Goal: Book appointment/travel/reservation

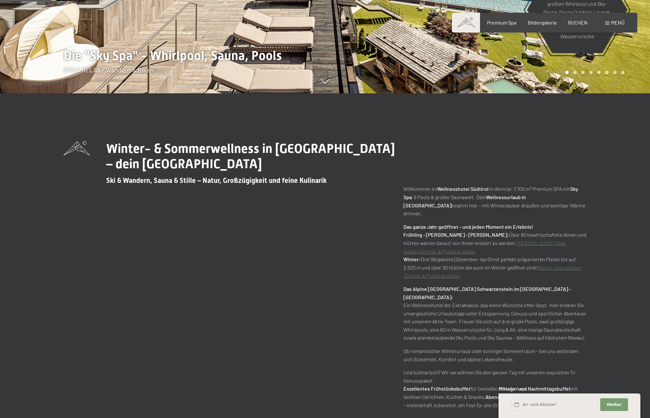
scroll to position [326, 0]
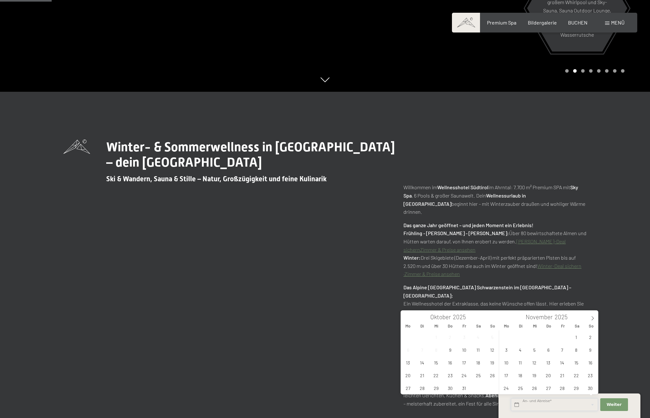
click at [540, 404] on input "text" at bounding box center [554, 405] width 87 height 13
click at [479, 375] on span "25" at bounding box center [478, 375] width 12 height 12
click at [490, 374] on span "26" at bounding box center [492, 375] width 12 height 12
type input "Sa. 25.10.2025 - So. 26.10.2025"
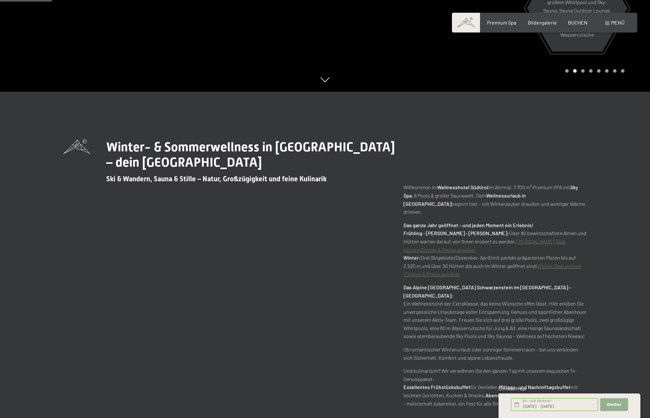
click at [611, 402] on button "Weiter Adressfelder ausblenden" at bounding box center [613, 405] width 27 height 13
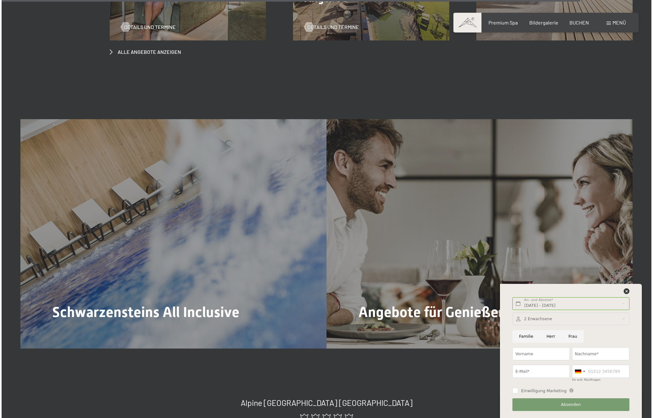
scroll to position [3383, 0]
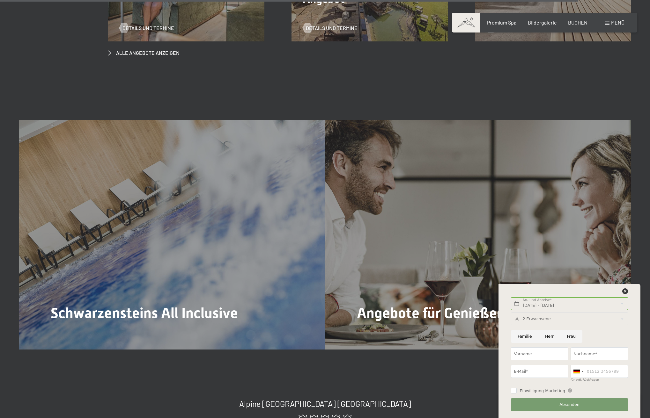
click at [616, 21] on span "Menü" at bounding box center [617, 22] width 13 height 6
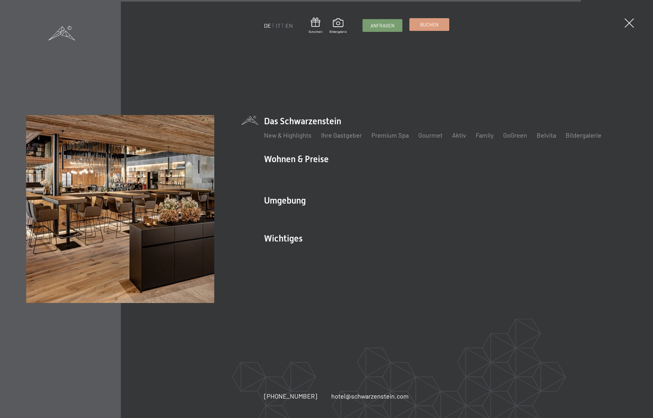
click at [428, 26] on span "Buchen" at bounding box center [429, 24] width 18 height 7
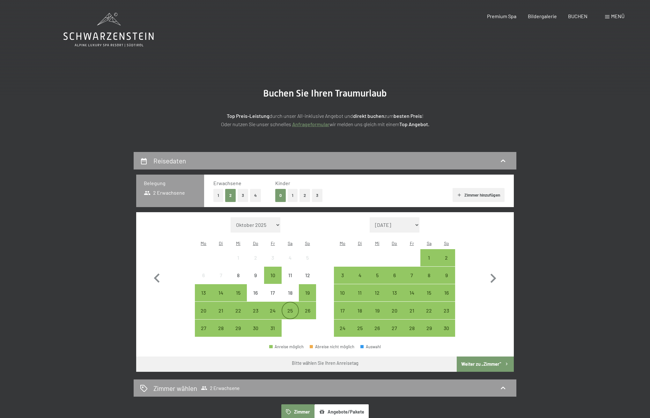
click at [290, 308] on div "25" at bounding box center [290, 316] width 16 height 16
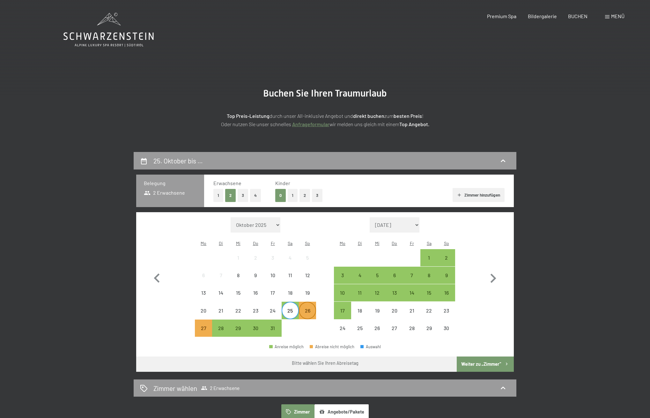
click at [308, 308] on div "26" at bounding box center [307, 316] width 16 height 16
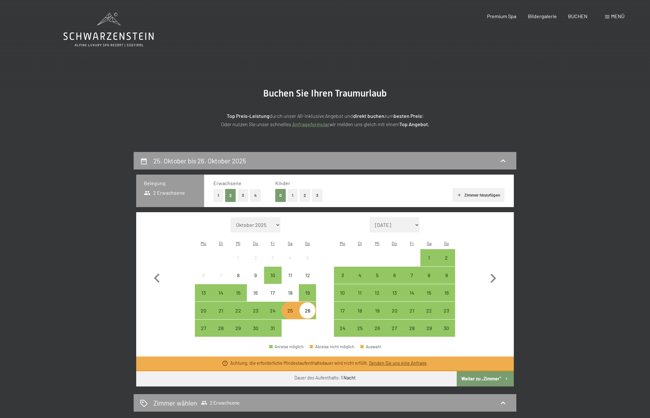
click at [289, 308] on div "25" at bounding box center [290, 316] width 16 height 16
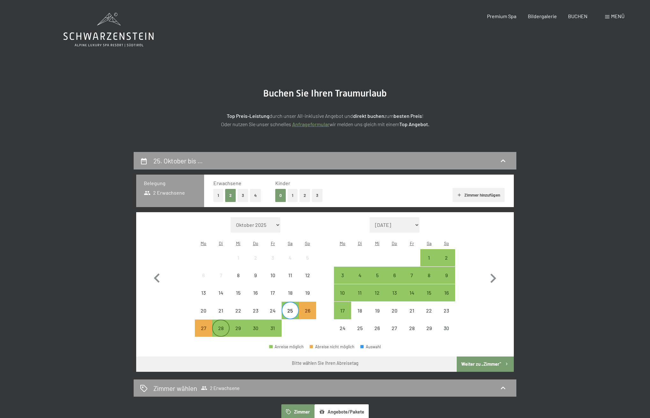
click at [222, 326] on div "28" at bounding box center [221, 334] width 16 height 16
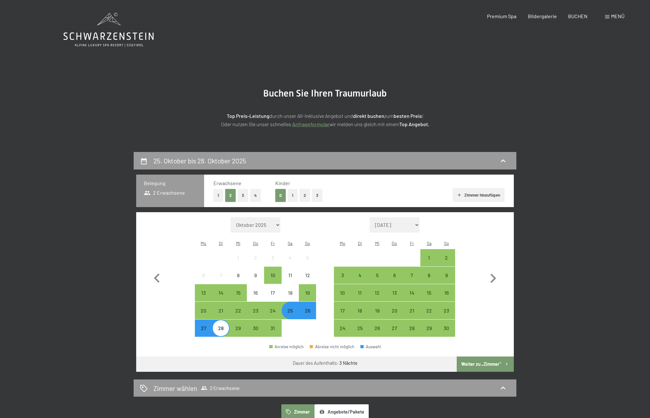
click at [478, 357] on button "Weiter zu „Zimmer“" at bounding box center [485, 364] width 57 height 15
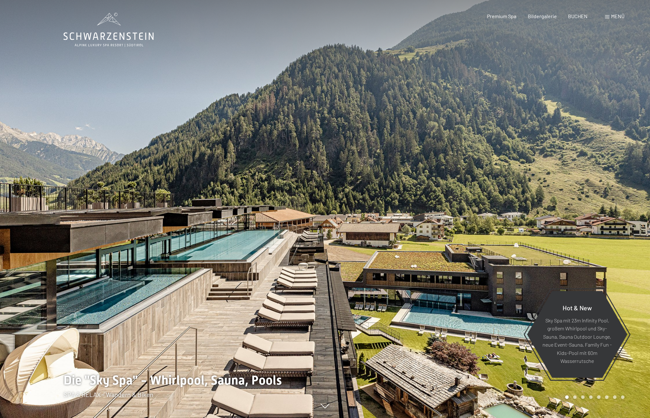
click at [619, 15] on span "Menü" at bounding box center [617, 16] width 13 height 6
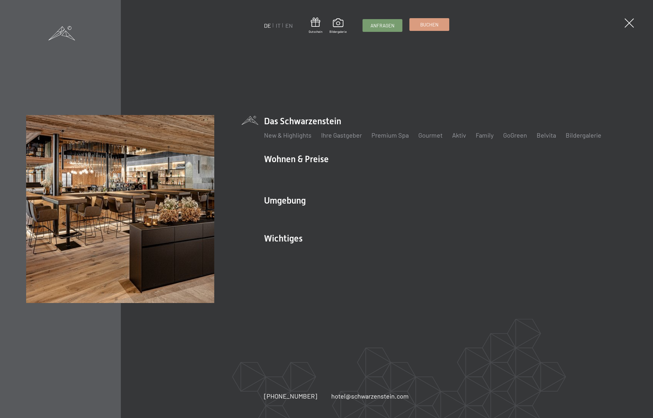
click at [430, 22] on span "Buchen" at bounding box center [429, 24] width 18 height 7
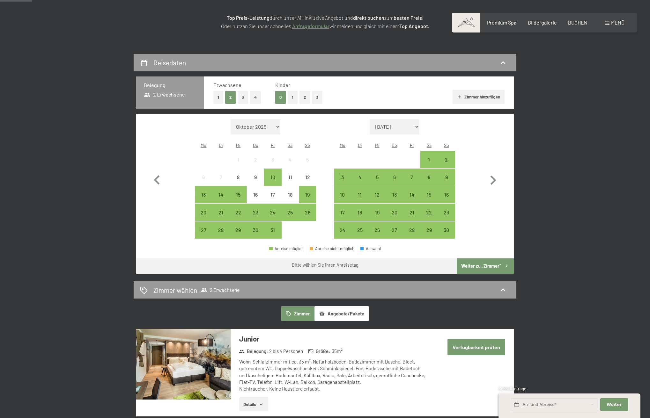
scroll to position [101, 0]
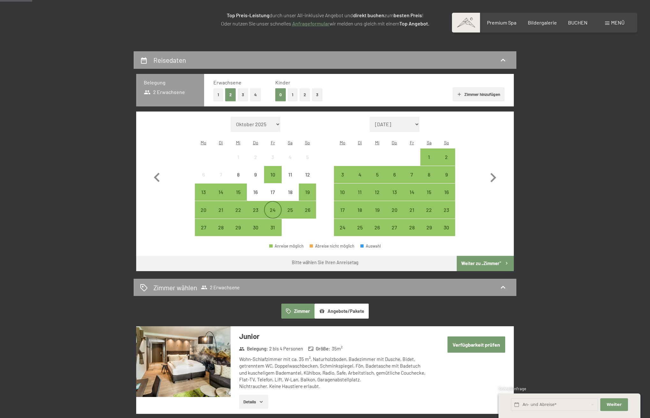
click at [271, 208] on div "24" at bounding box center [273, 216] width 16 height 16
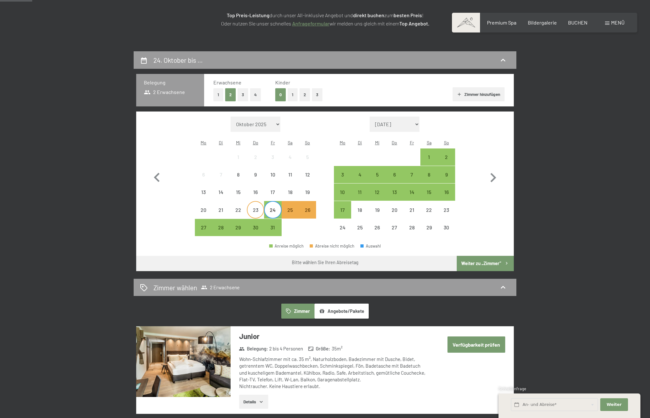
click at [258, 208] on div "23" at bounding box center [255, 216] width 16 height 16
click at [257, 190] on div "16" at bounding box center [255, 198] width 16 height 16
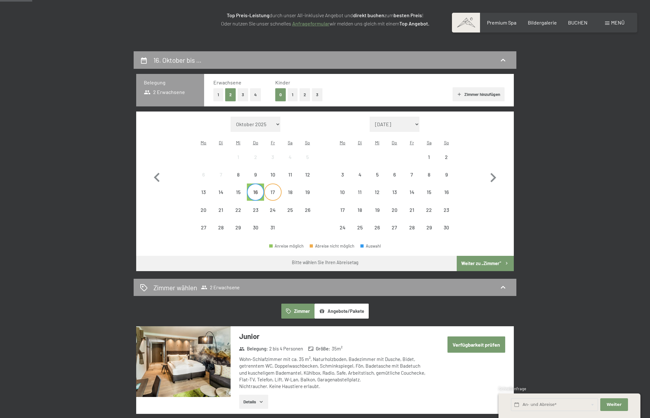
click at [274, 190] on div "17" at bounding box center [273, 198] width 16 height 16
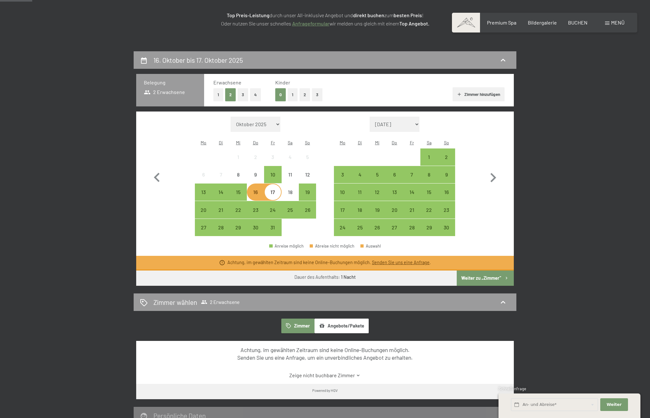
click at [276, 190] on div "17" at bounding box center [273, 198] width 16 height 16
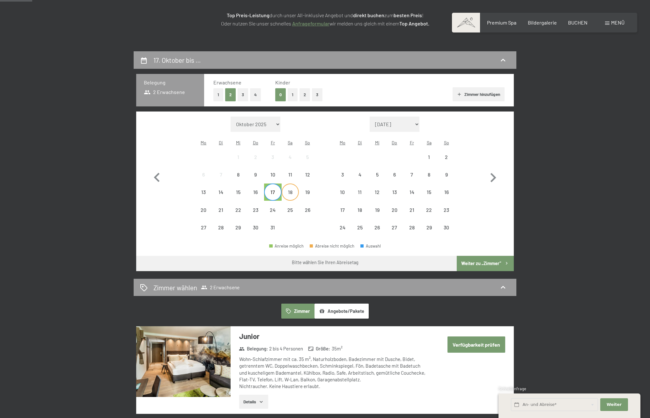
click at [289, 190] on div "18" at bounding box center [290, 198] width 16 height 16
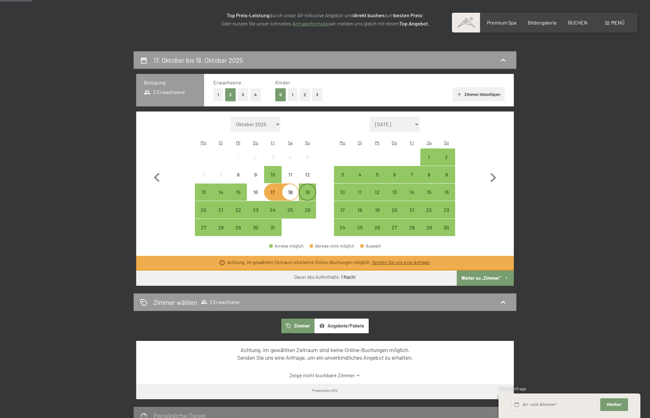
click at [308, 190] on div "19" at bounding box center [307, 198] width 16 height 16
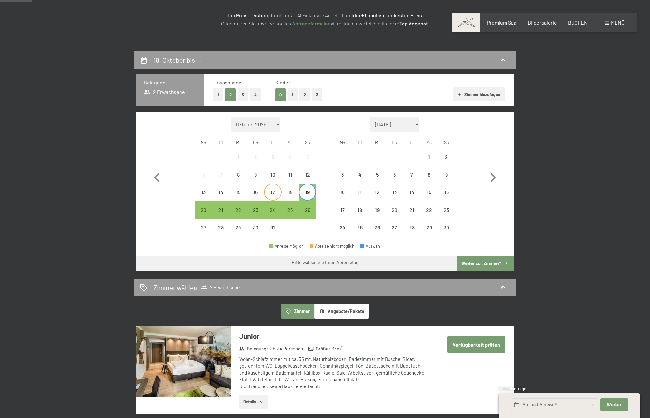
click at [275, 190] on div "17" at bounding box center [273, 198] width 16 height 16
click at [305, 190] on div "19" at bounding box center [307, 198] width 16 height 16
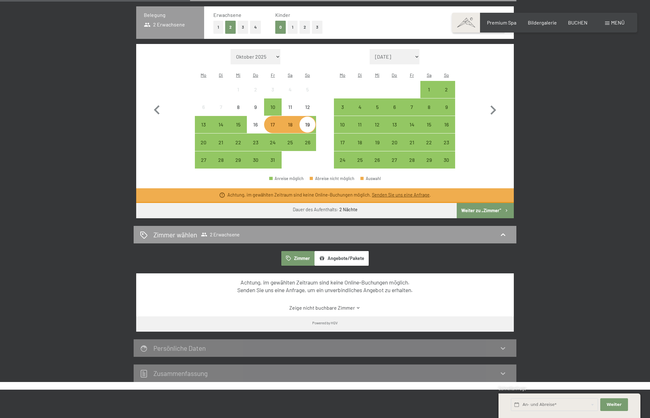
scroll to position [171, 0]
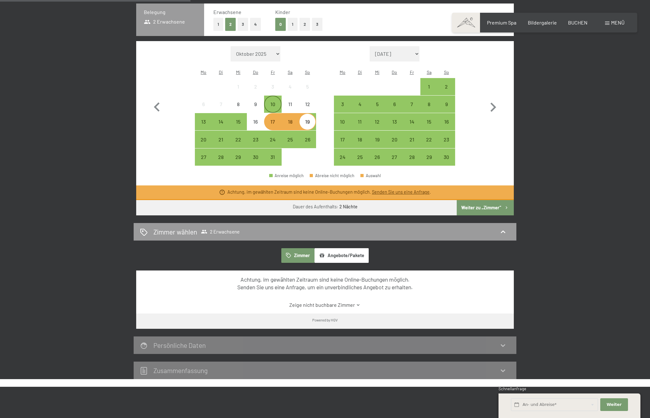
click at [274, 102] on div "10" at bounding box center [273, 110] width 16 height 16
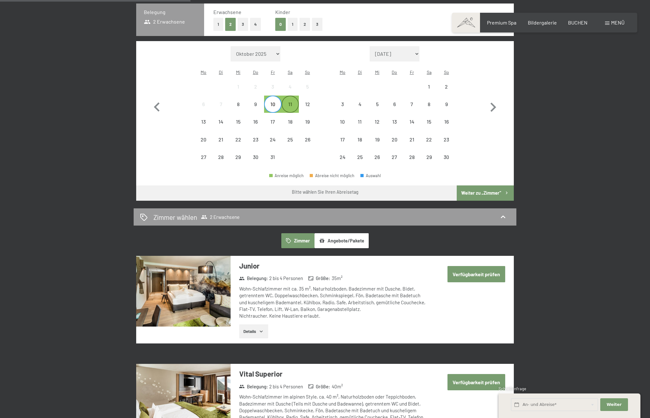
click at [289, 102] on div "11" at bounding box center [290, 110] width 16 height 16
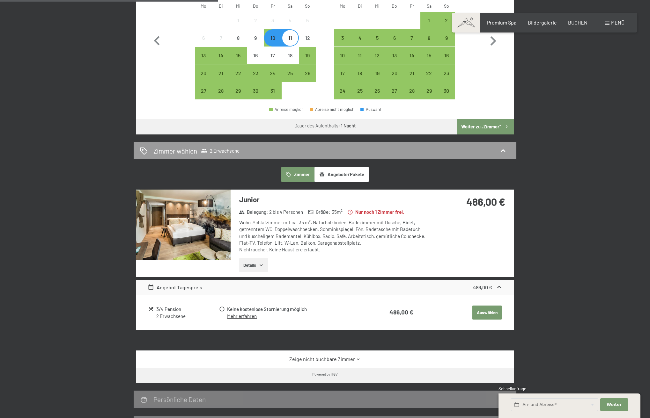
scroll to position [236, 0]
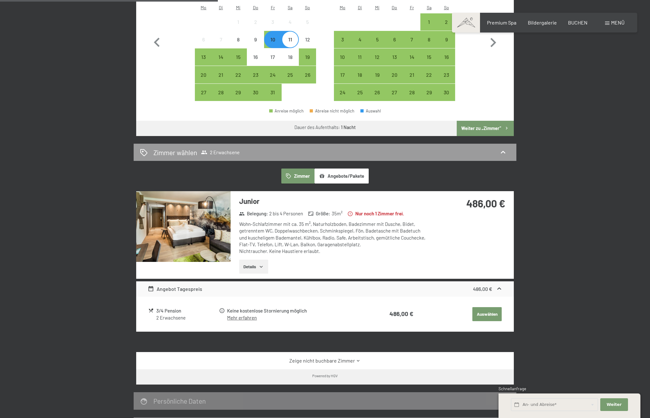
click at [243, 315] on link "Mehr erfahren" at bounding box center [242, 318] width 30 height 6
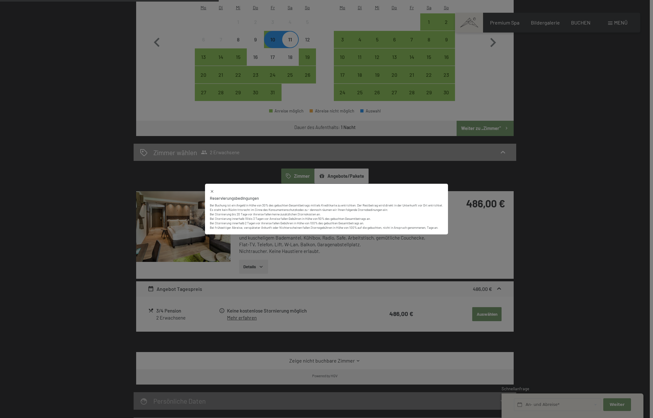
click at [92, 263] on div "Reservierungsbedingungen Bei Buchung ist ein Angeld in Höhe von 30% des gebucht…" at bounding box center [326, 209] width 653 height 418
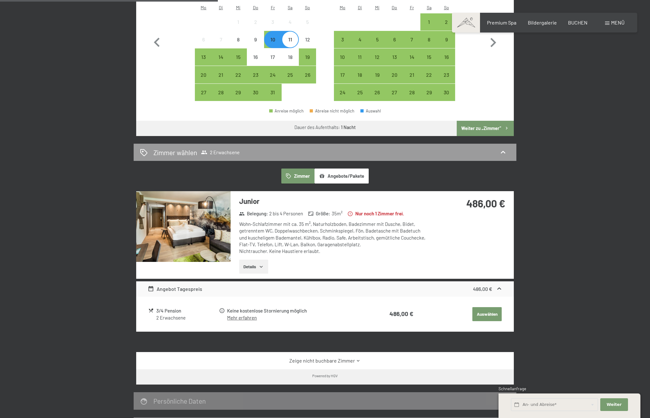
click at [250, 260] on button "Details" at bounding box center [253, 267] width 29 height 14
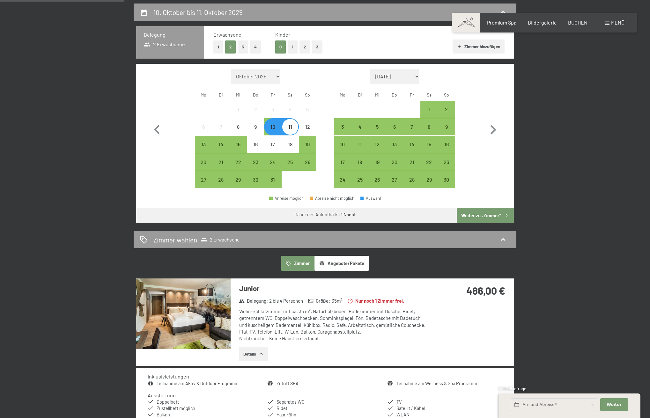
scroll to position [148, 0]
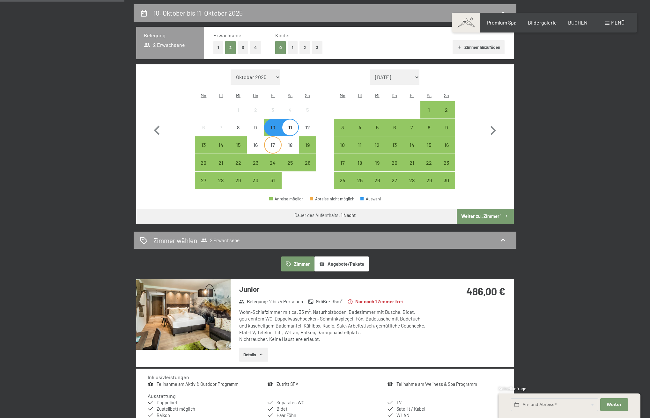
click at [272, 143] on div "17" at bounding box center [273, 151] width 16 height 16
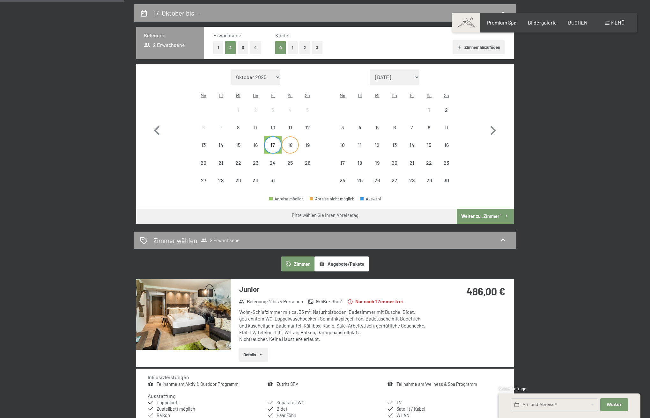
click at [289, 143] on div "18" at bounding box center [290, 151] width 16 height 16
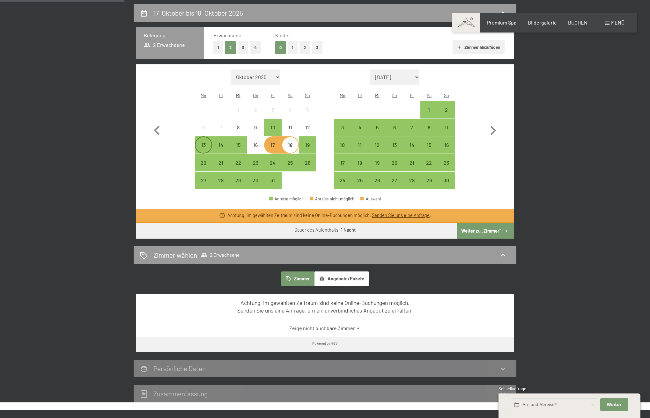
click at [201, 143] on div "13" at bounding box center [203, 151] width 16 height 16
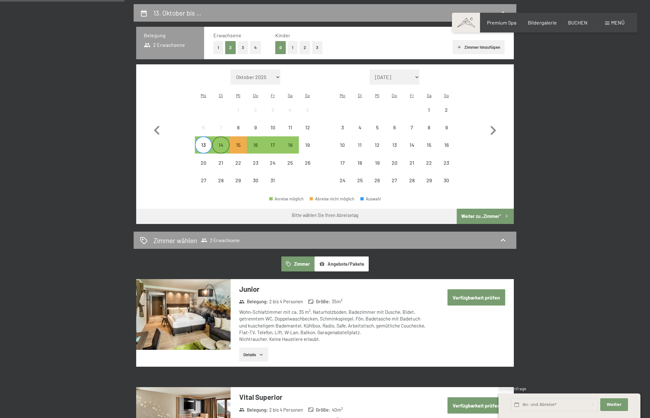
click at [221, 143] on div "14" at bounding box center [221, 151] width 16 height 16
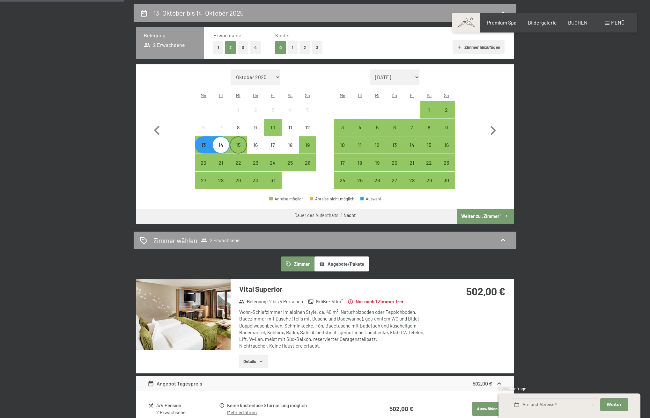
click at [237, 143] on div "15" at bounding box center [238, 151] width 16 height 16
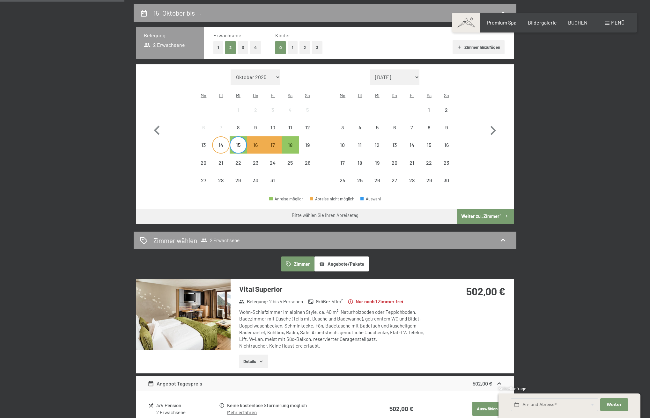
click at [219, 143] on div "14" at bounding box center [221, 151] width 16 height 16
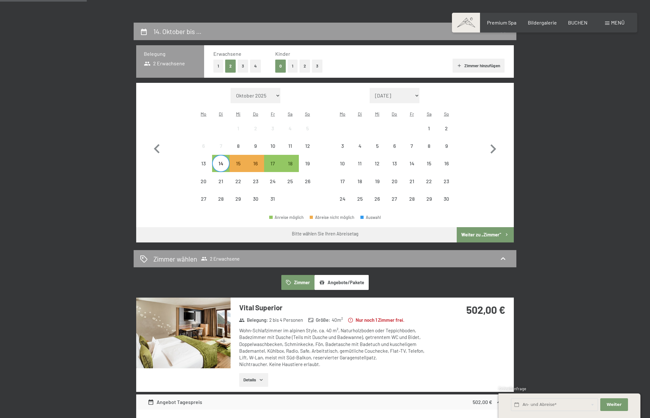
scroll to position [146, 0]
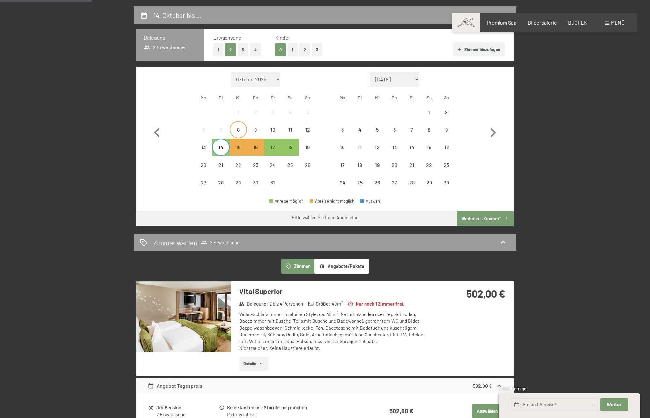
click at [238, 127] on div "8" at bounding box center [238, 135] width 16 height 16
click at [256, 127] on div "9" at bounding box center [255, 135] width 16 height 16
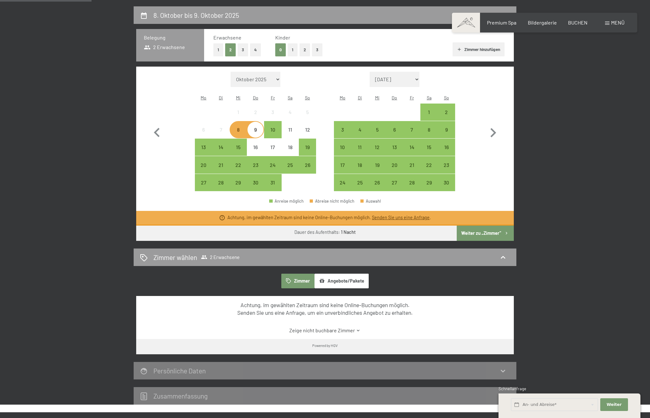
click at [256, 127] on div "9" at bounding box center [255, 135] width 16 height 16
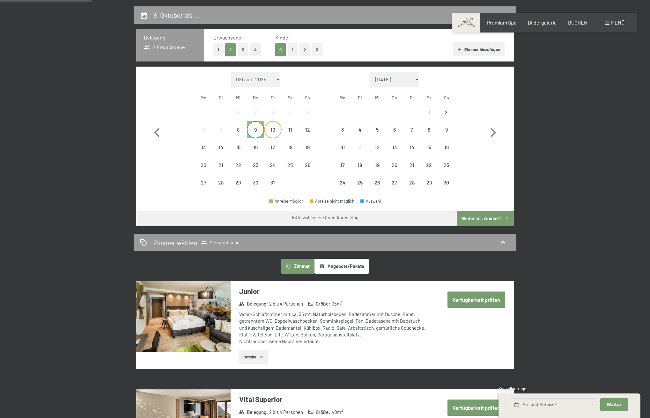
click at [273, 127] on div "10" at bounding box center [273, 135] width 16 height 16
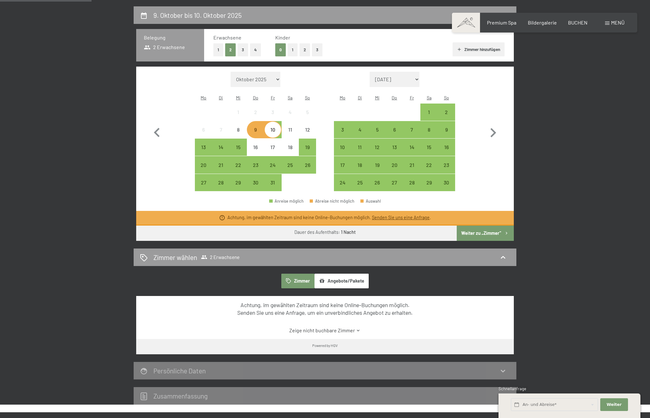
click at [274, 127] on div "10" at bounding box center [273, 135] width 16 height 16
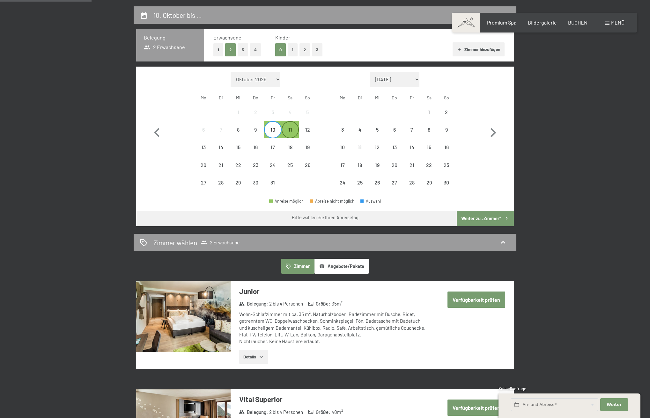
click at [289, 127] on div "11" at bounding box center [290, 135] width 16 height 16
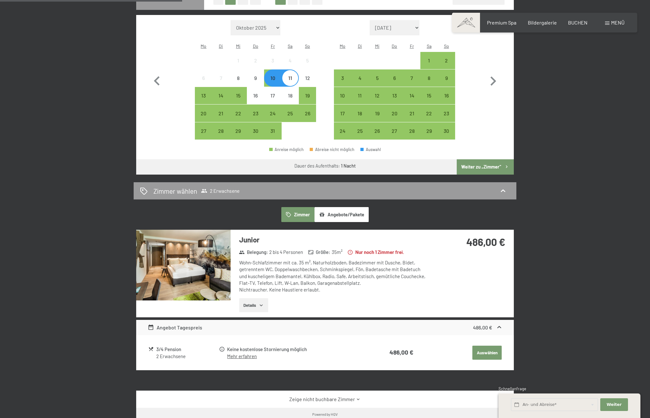
scroll to position [198, 0]
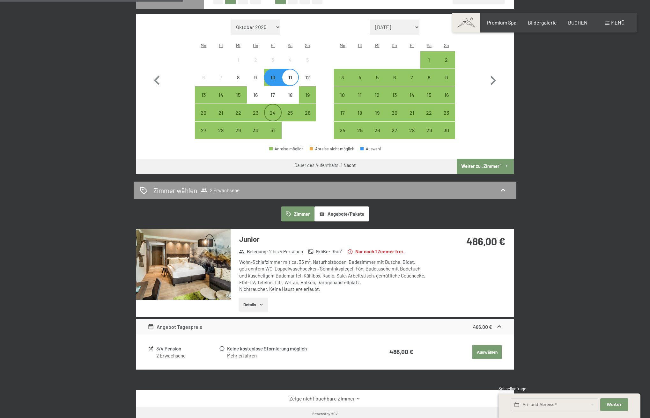
click at [274, 110] on div "24" at bounding box center [273, 118] width 16 height 16
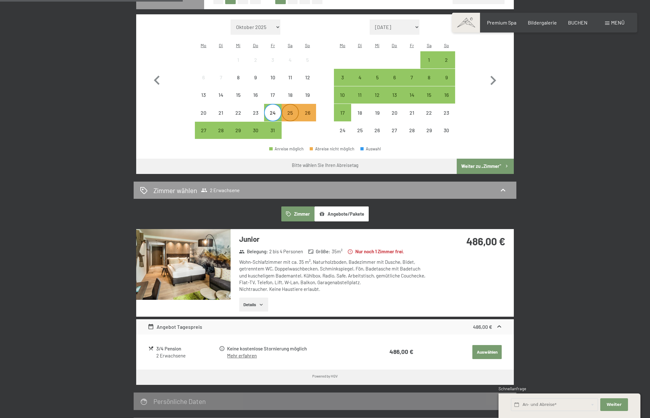
click at [288, 110] on div "25" at bounding box center [290, 118] width 16 height 16
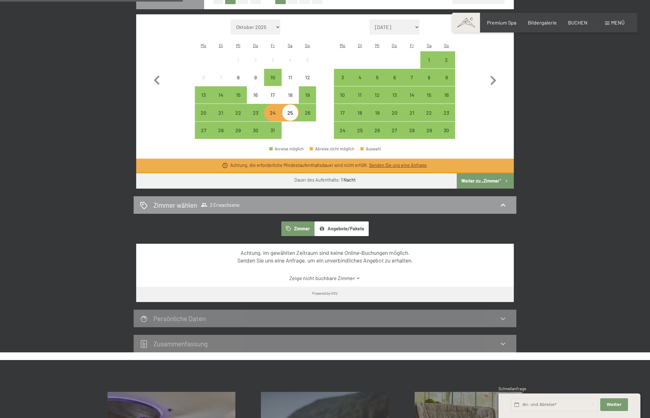
click at [289, 110] on div "25" at bounding box center [290, 118] width 16 height 16
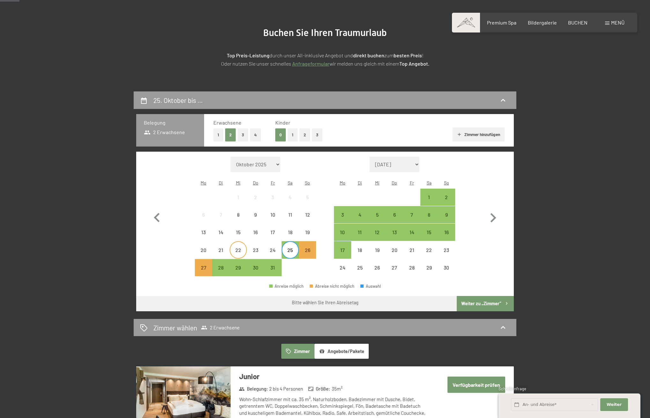
scroll to position [61, 0]
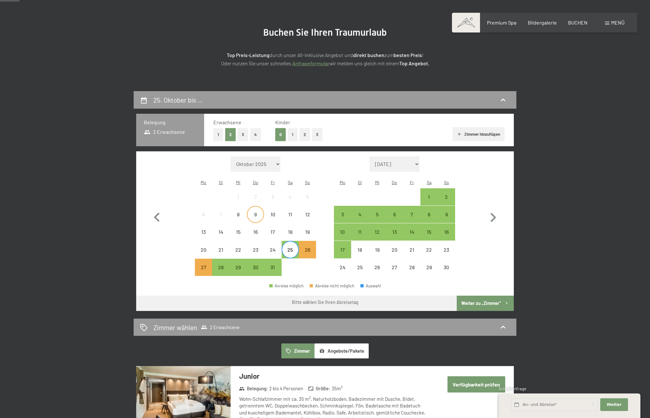
click at [256, 212] on div "9" at bounding box center [255, 220] width 16 height 16
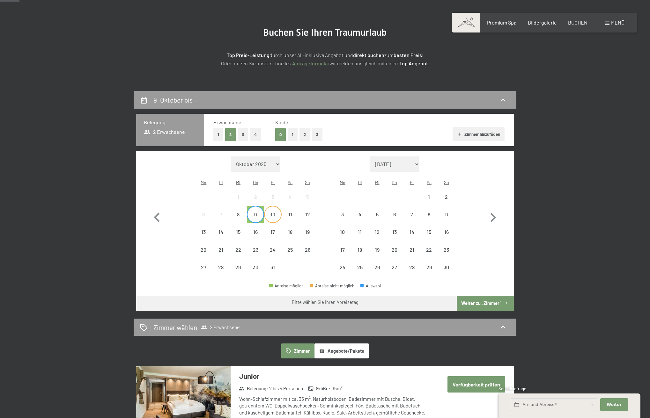
click at [271, 212] on div "10" at bounding box center [273, 220] width 16 height 16
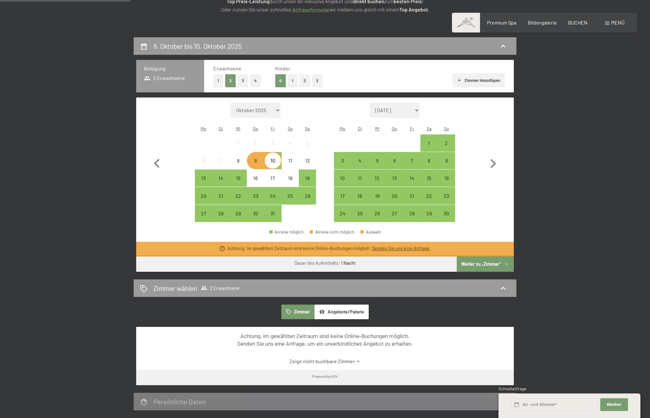
scroll to position [117, 0]
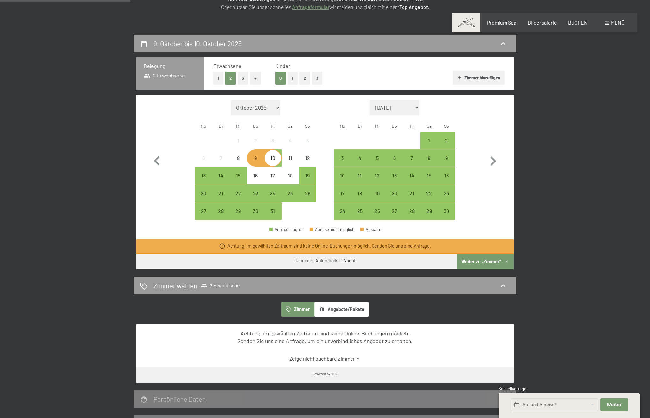
click at [275, 156] on div "10" at bounding box center [273, 164] width 16 height 16
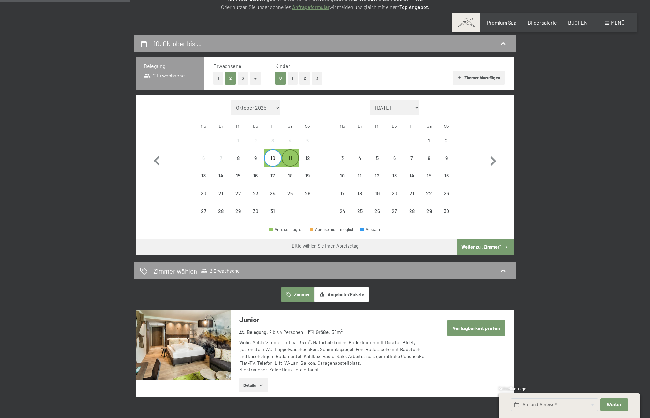
click at [290, 156] on div "11" at bounding box center [290, 164] width 16 height 16
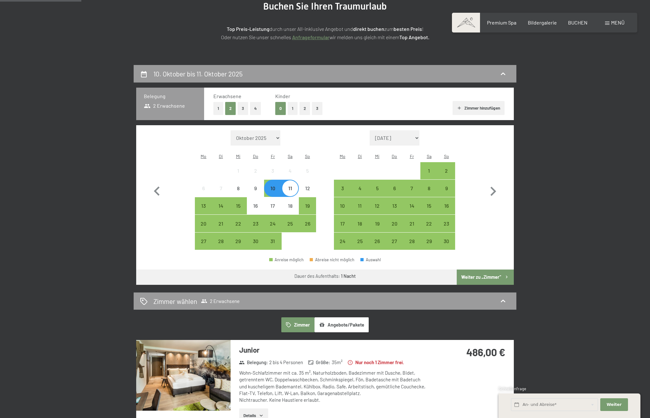
scroll to position [86, 0]
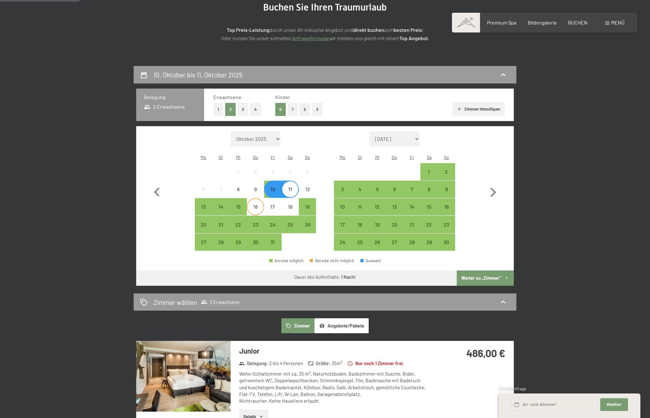
click at [256, 204] on div "16" at bounding box center [255, 212] width 16 height 16
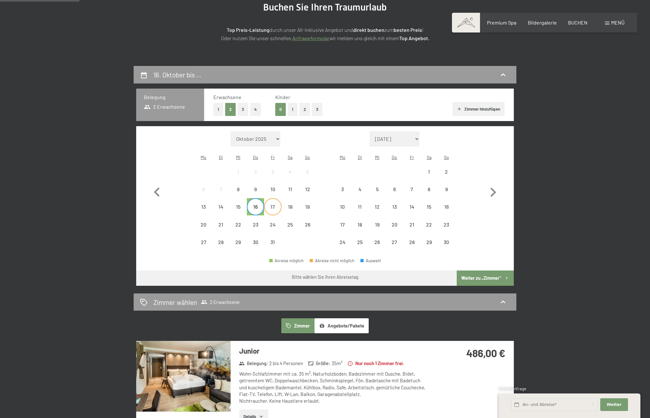
click at [273, 204] on div "17" at bounding box center [273, 212] width 16 height 16
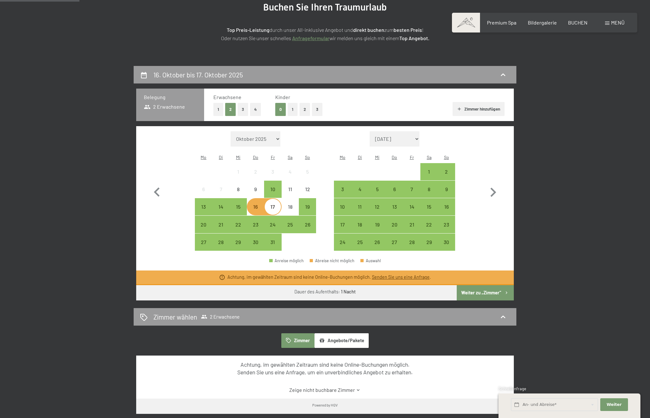
click at [258, 204] on div "16" at bounding box center [255, 212] width 16 height 16
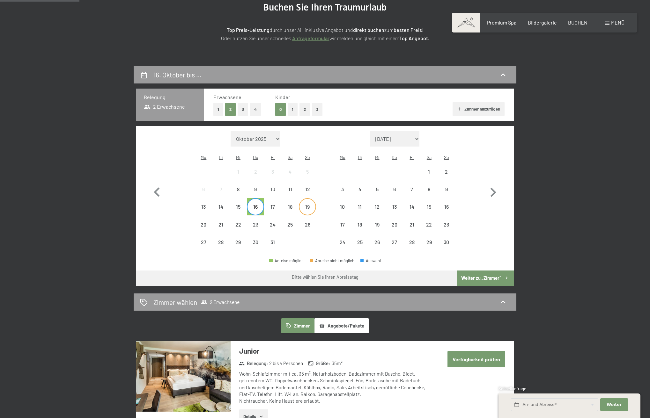
click at [306, 204] on div "19" at bounding box center [307, 212] width 16 height 16
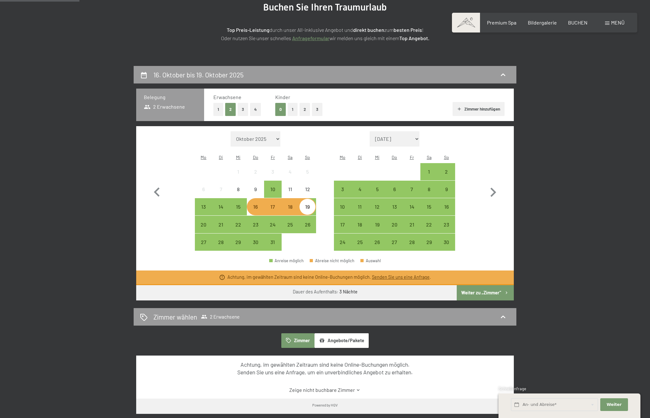
click at [259, 204] on div "16" at bounding box center [255, 212] width 16 height 16
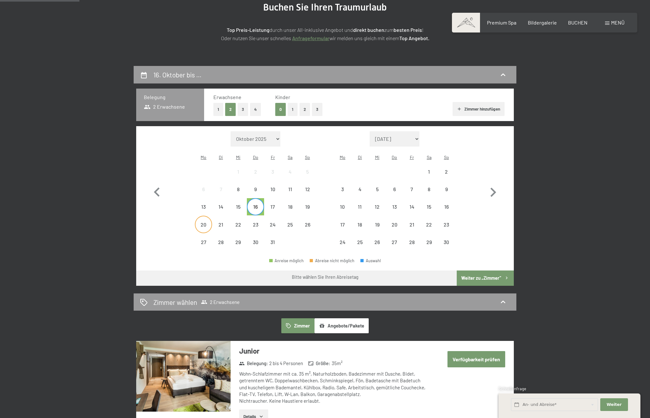
click at [203, 222] on div "20" at bounding box center [203, 230] width 16 height 16
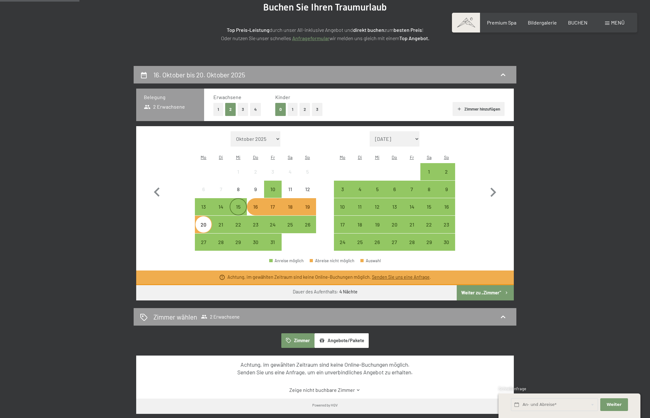
click at [237, 204] on div "15" at bounding box center [238, 212] width 16 height 16
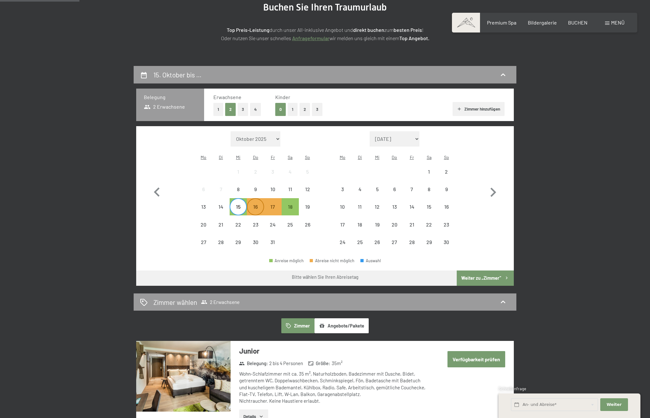
click at [252, 204] on div "16" at bounding box center [255, 212] width 16 height 16
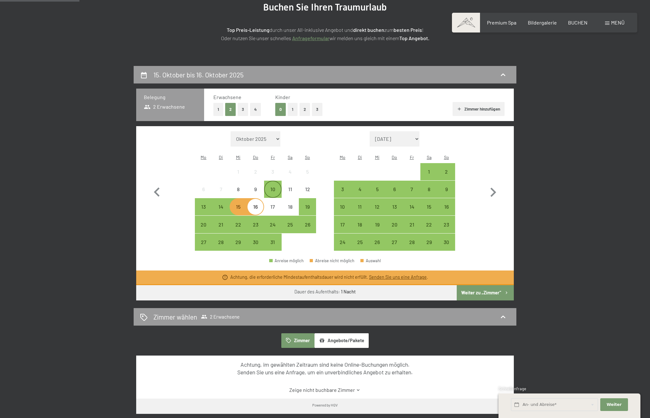
click at [272, 187] on div "10" at bounding box center [273, 195] width 16 height 16
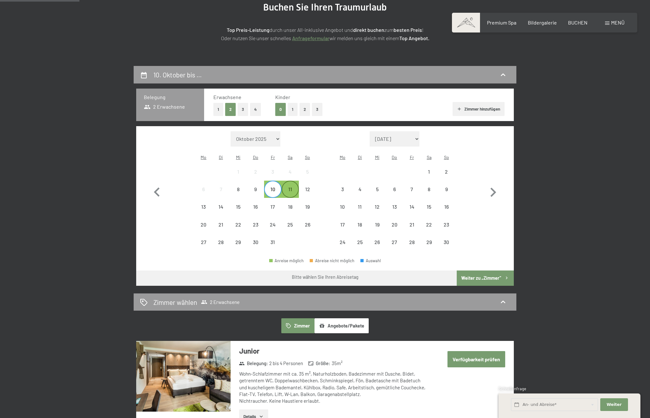
click at [289, 187] on div "11" at bounding box center [290, 195] width 16 height 16
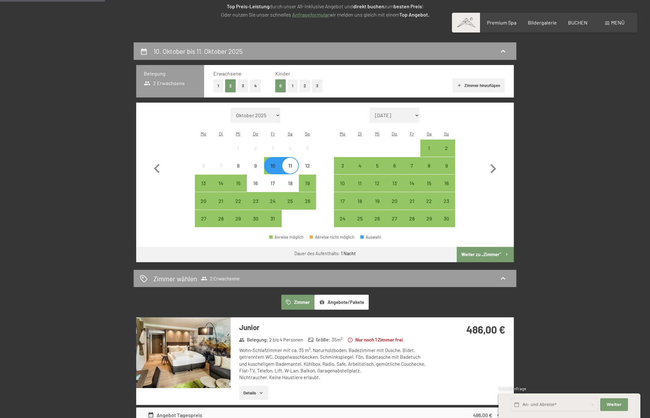
scroll to position [107, 0]
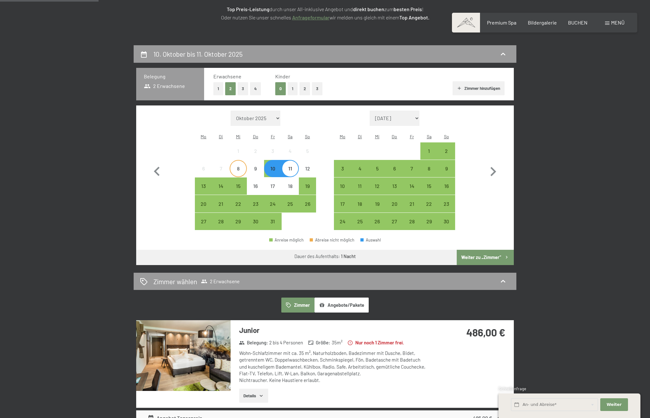
click at [236, 166] on div "8" at bounding box center [238, 174] width 16 height 16
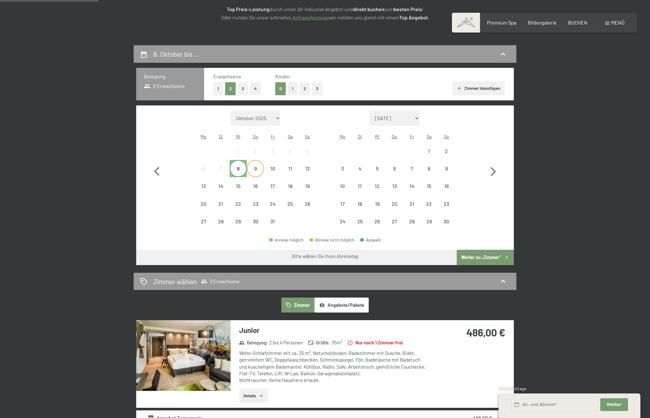
click at [253, 166] on div "9" at bounding box center [255, 174] width 16 height 16
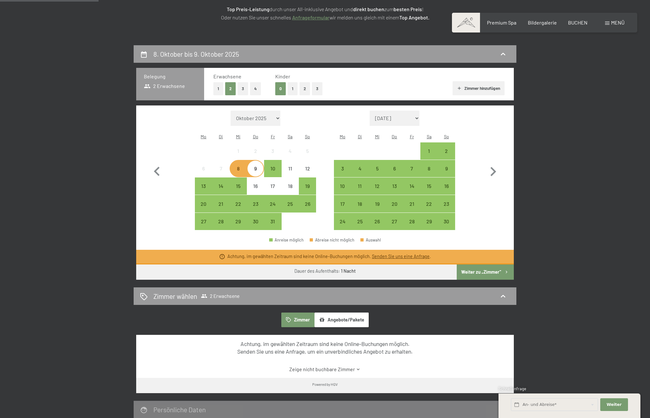
click at [255, 166] on div "9" at bounding box center [255, 174] width 16 height 16
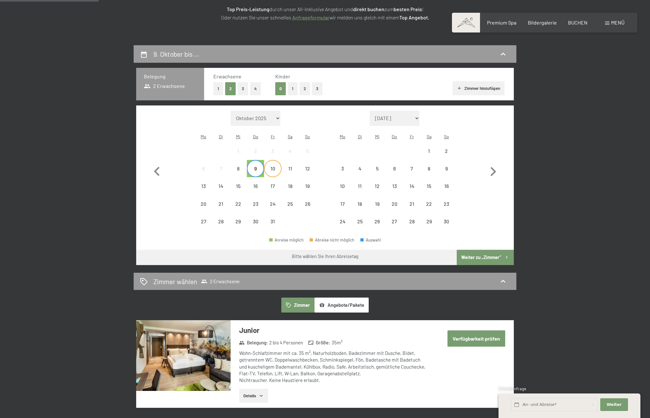
drag, startPoint x: 271, startPoint y: 158, endPoint x: 267, endPoint y: 158, distance: 4.5
click at [271, 166] on div "10" at bounding box center [273, 174] width 16 height 16
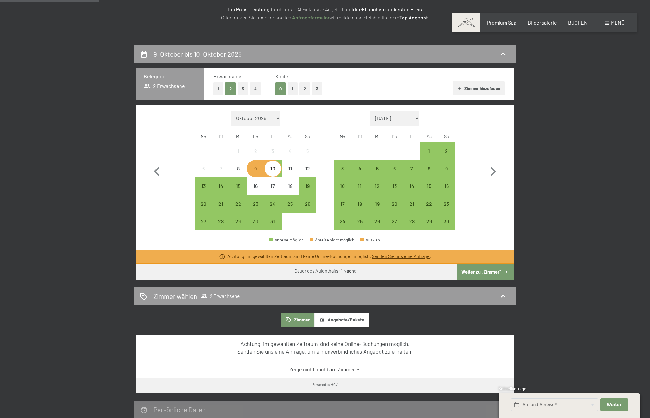
drag, startPoint x: 272, startPoint y: 159, endPoint x: 277, endPoint y: 163, distance: 6.2
click at [272, 166] on div "10" at bounding box center [273, 174] width 16 height 16
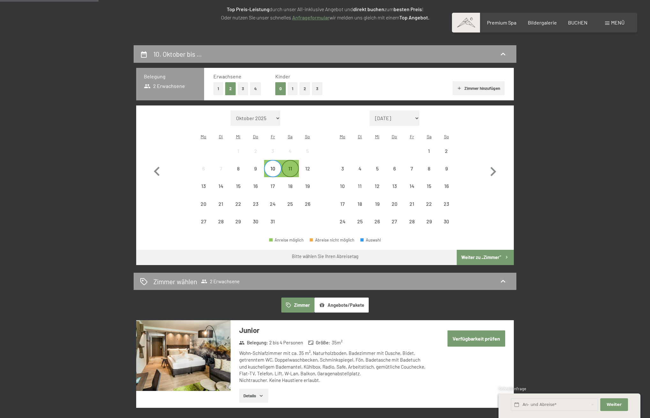
click at [289, 166] on div "11" at bounding box center [290, 174] width 16 height 16
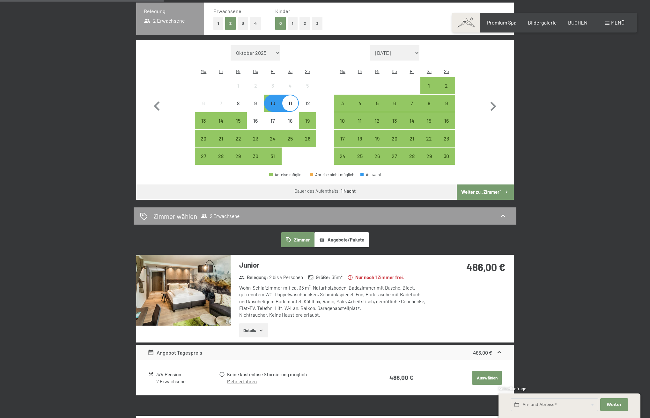
scroll to position [178, 0]
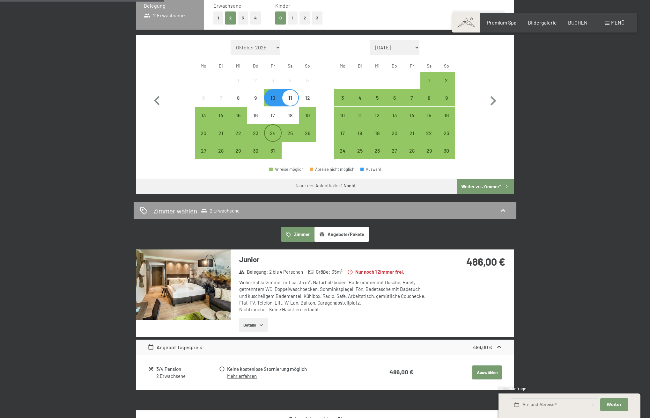
click at [273, 131] on div "24" at bounding box center [273, 139] width 16 height 16
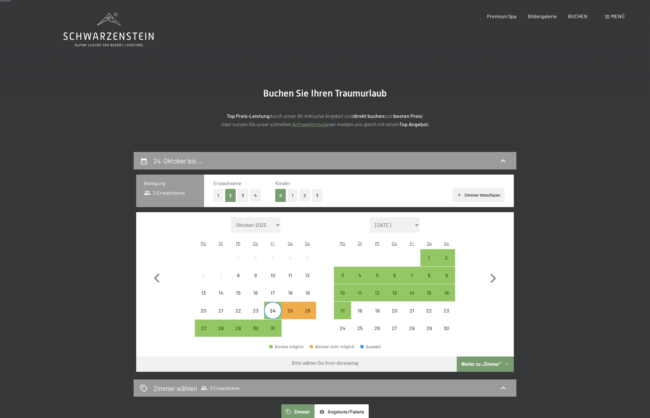
scroll to position [0, 0]
click at [502, 16] on span "Premium Spa" at bounding box center [501, 15] width 29 height 6
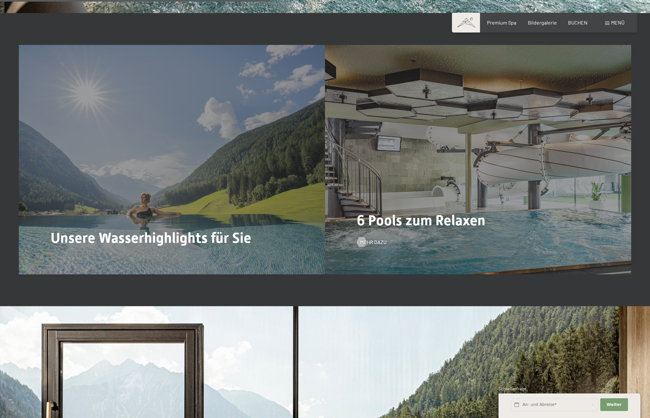
scroll to position [1885, 0]
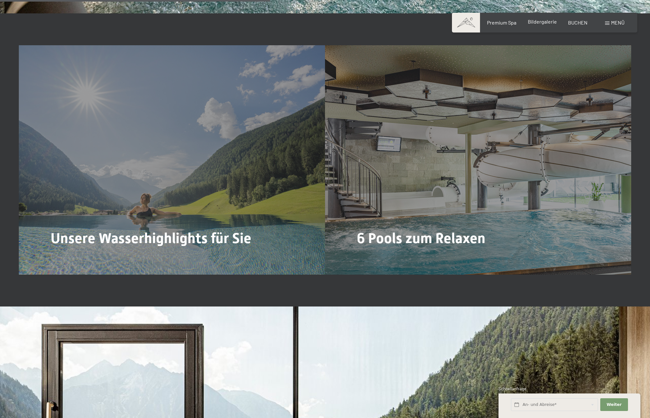
click at [542, 23] on span "Bildergalerie" at bounding box center [542, 21] width 29 height 6
